Goal: Transaction & Acquisition: Download file/media

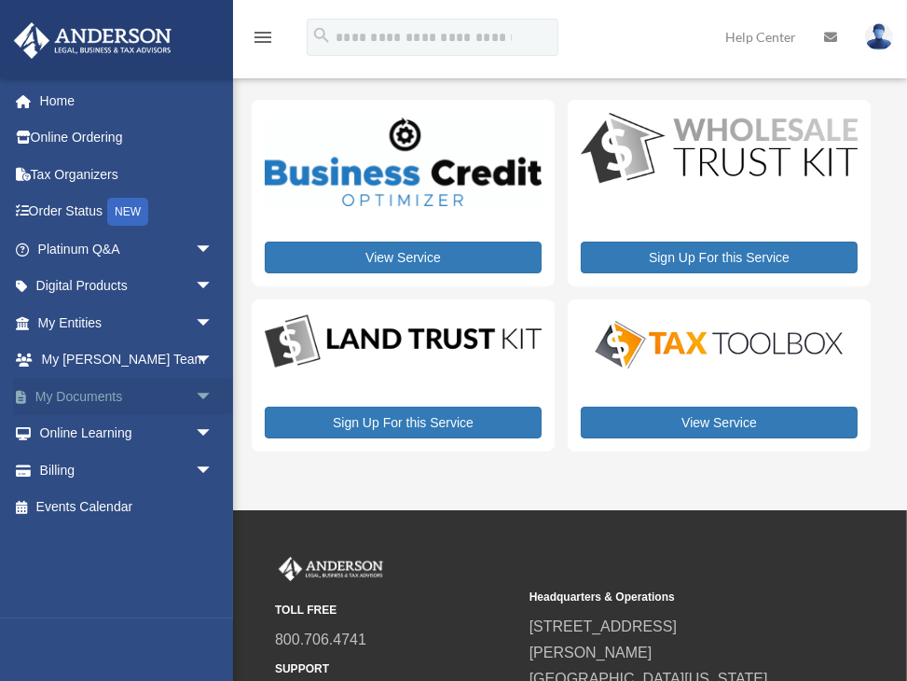
click at [109, 393] on link "My Documents arrow_drop_down" at bounding box center [127, 396] width 228 height 37
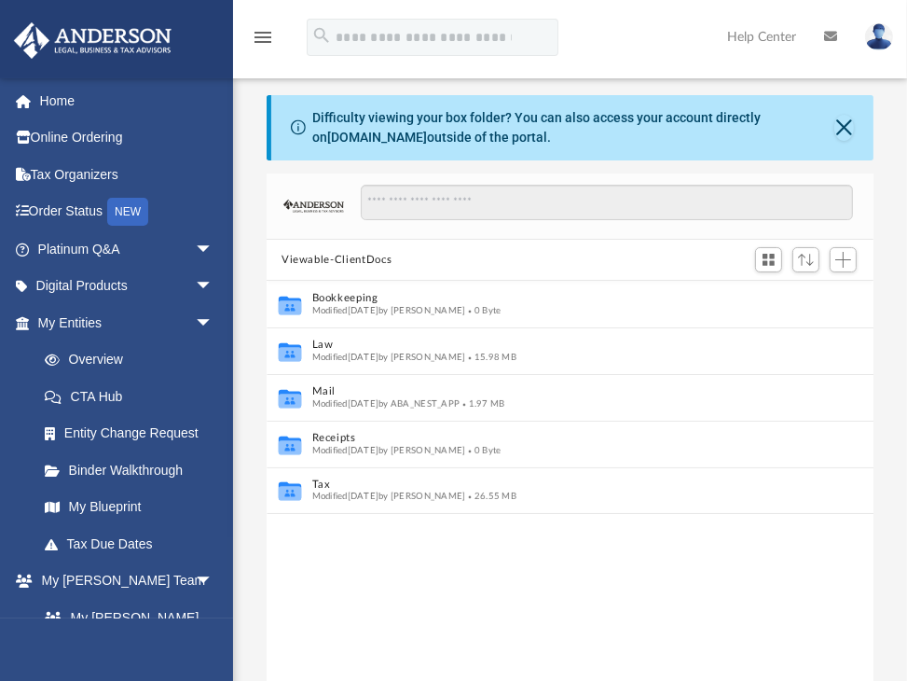
scroll to position [415, 599]
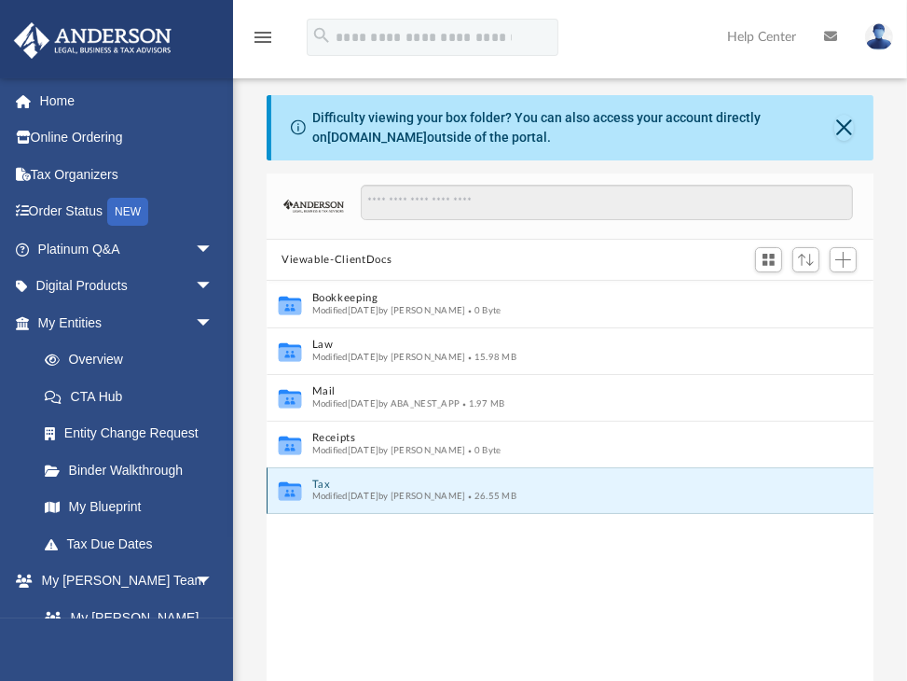
click at [336, 486] on button "Tax" at bounding box center [557, 484] width 491 height 12
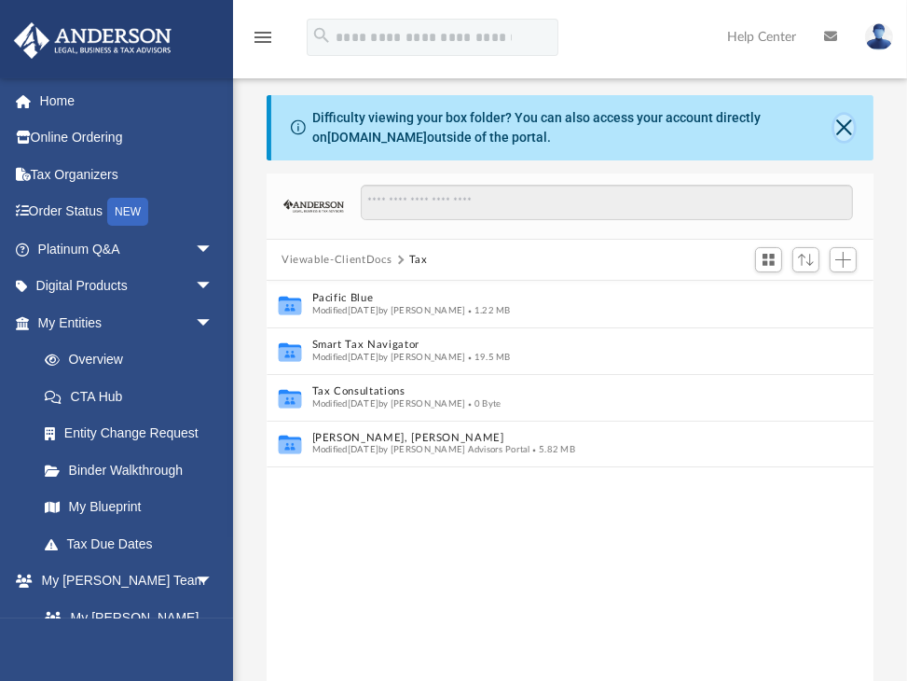
click at [840, 125] on button "Close" at bounding box center [845, 128] width 20 height 26
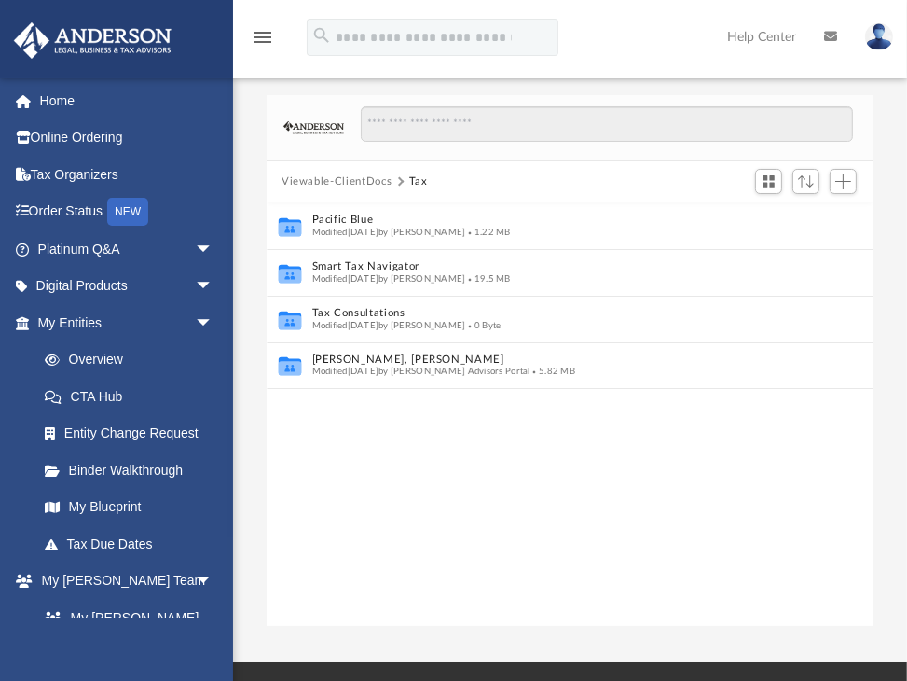
click at [340, 180] on button "Viewable-ClientDocs" at bounding box center [337, 181] width 110 height 17
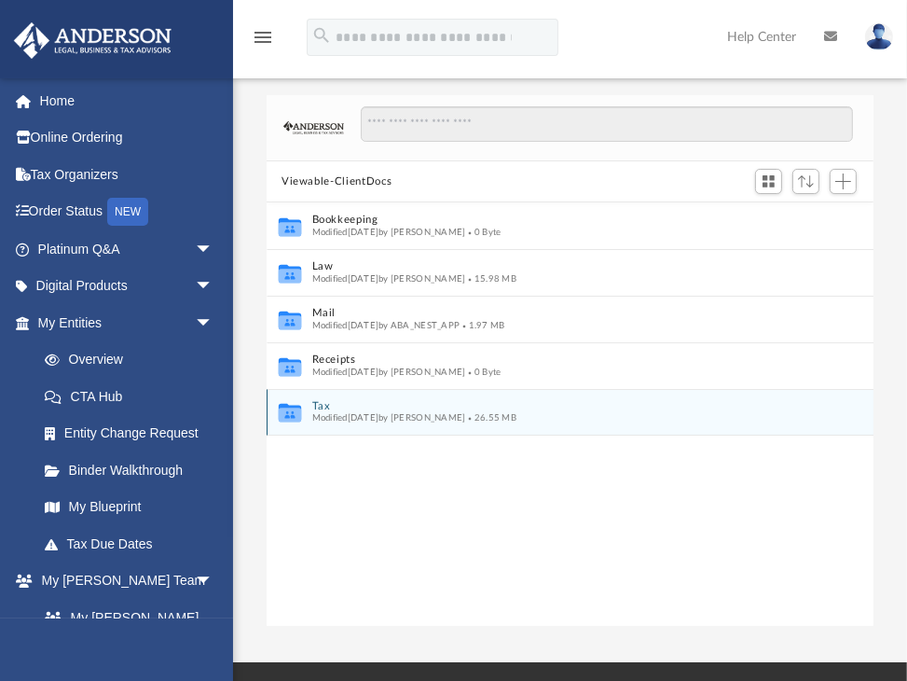
click at [341, 405] on button "Tax" at bounding box center [557, 406] width 491 height 12
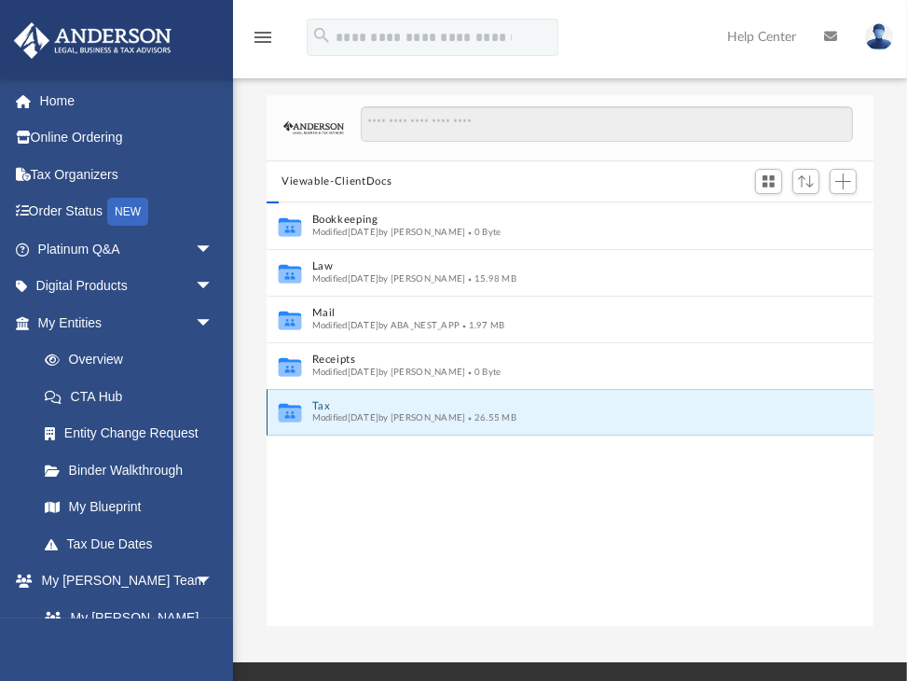
click at [341, 405] on button "Tax" at bounding box center [557, 406] width 491 height 12
click at [342, 404] on button "Tax" at bounding box center [557, 406] width 491 height 12
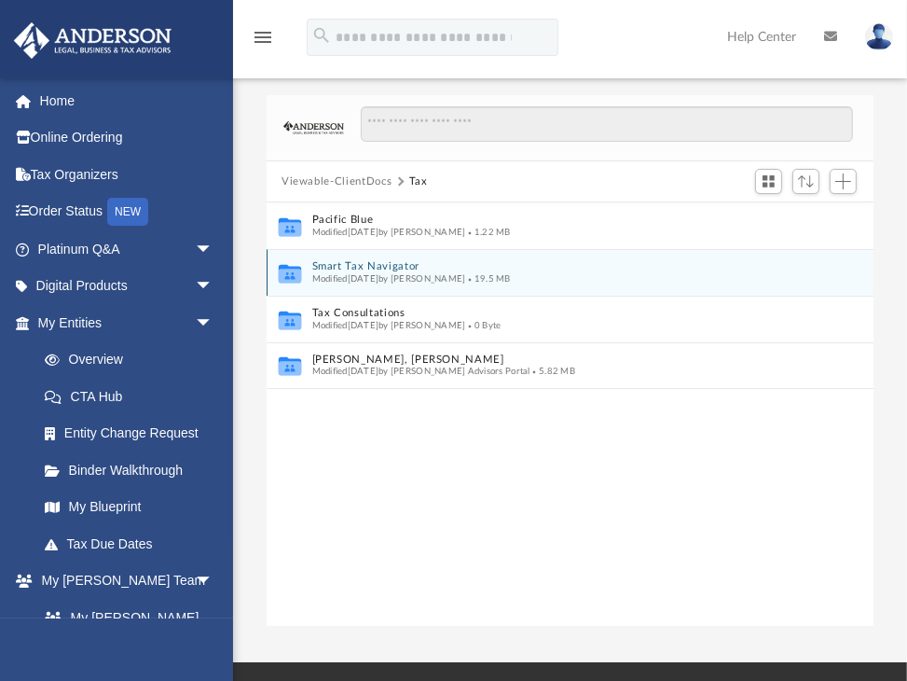
click at [398, 274] on span "Modified [DATE] by [PERSON_NAME]" at bounding box center [389, 278] width 154 height 9
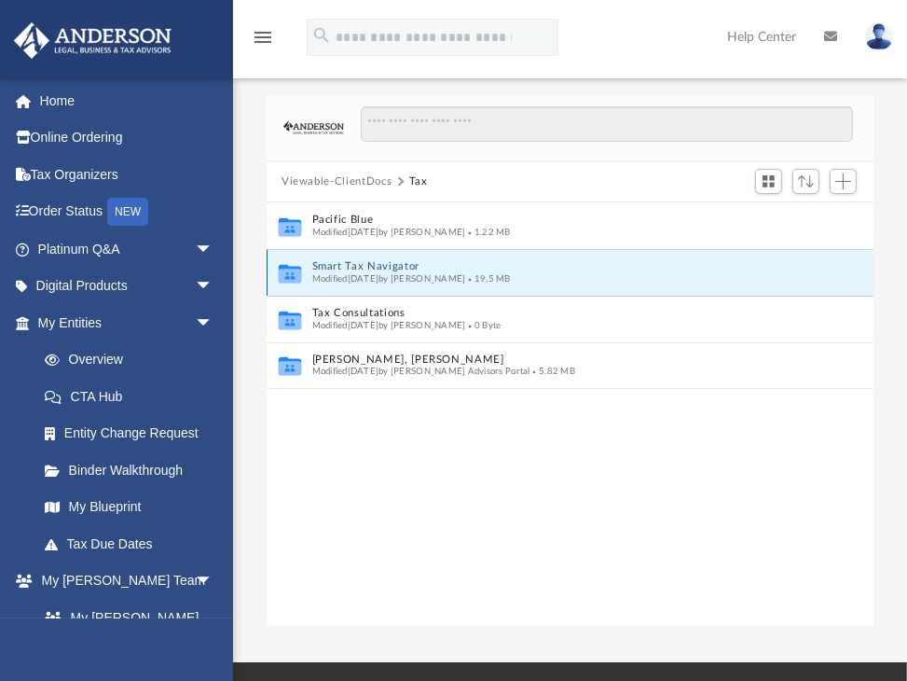
click at [398, 274] on span "Modified [DATE] by [PERSON_NAME]" at bounding box center [389, 278] width 154 height 9
click at [295, 275] on icon "grid" at bounding box center [290, 274] width 22 height 19
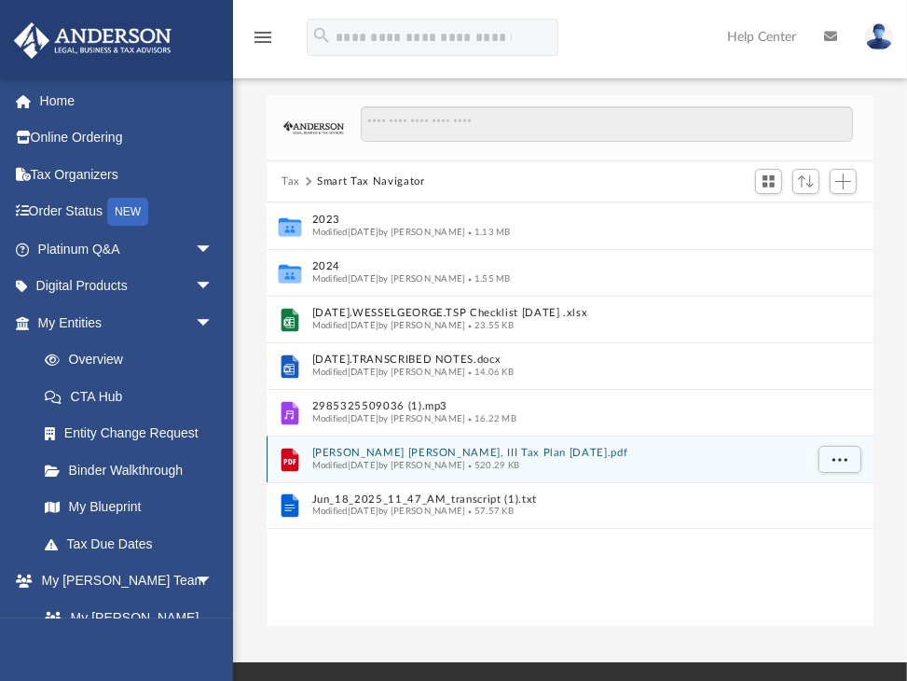
click at [422, 452] on button "[PERSON_NAME] [PERSON_NAME], III Tax Plan [DATE].pdf" at bounding box center [557, 454] width 491 height 12
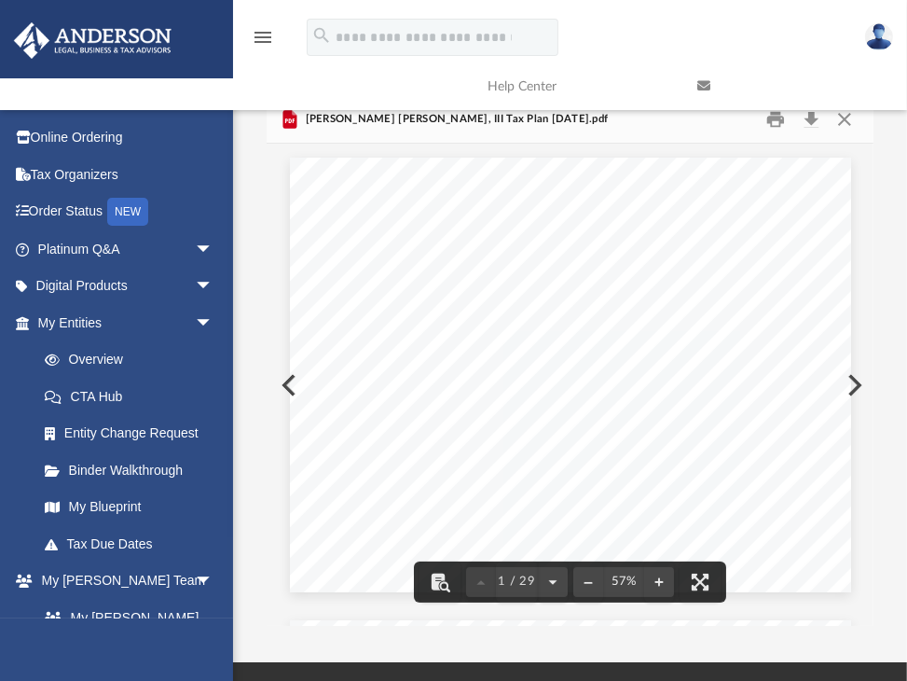
click at [851, 385] on button "Preview" at bounding box center [853, 385] width 41 height 52
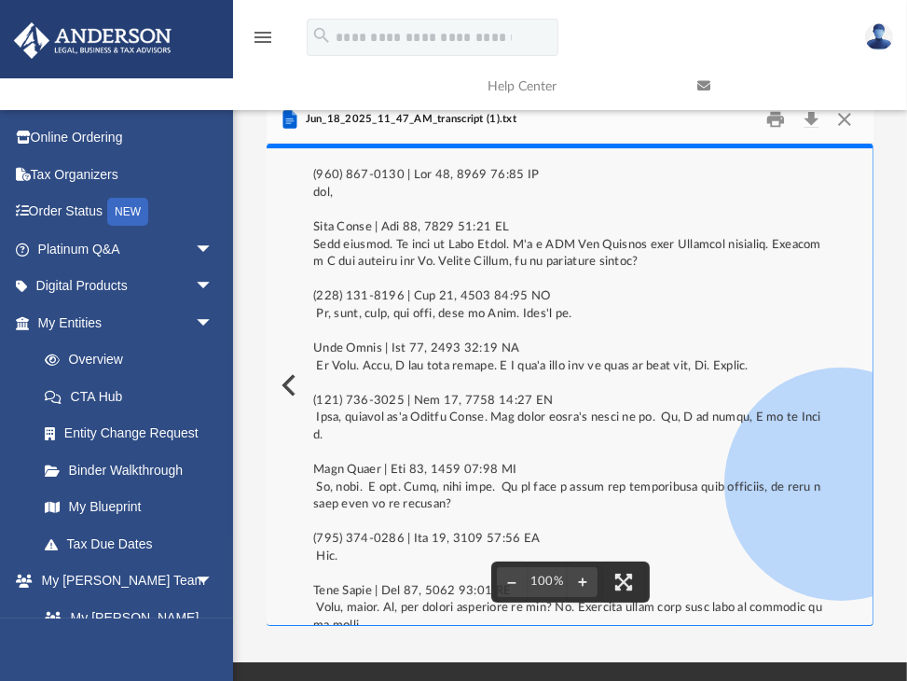
click at [288, 380] on button "Preview" at bounding box center [287, 385] width 41 height 52
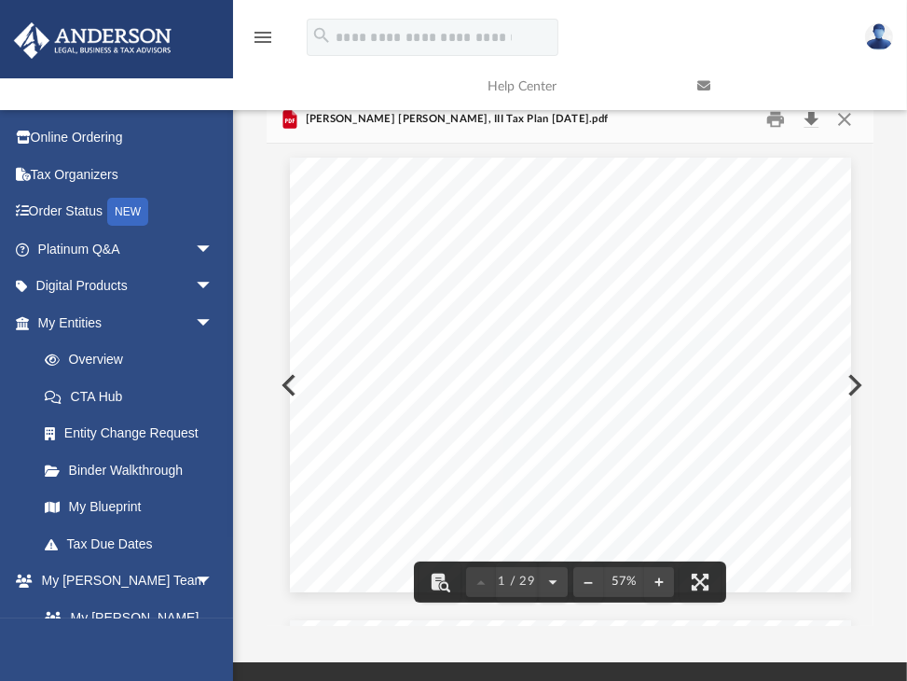
click at [809, 126] on button "Download" at bounding box center [811, 118] width 34 height 29
